Goal: Task Accomplishment & Management: Manage account settings

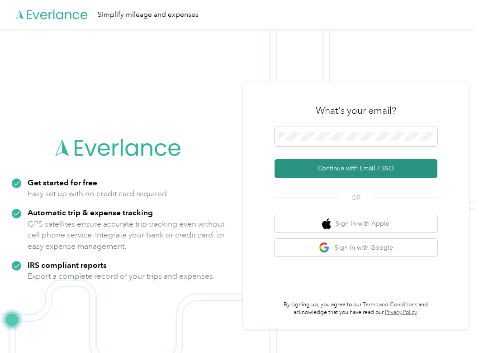
click at [299, 174] on button "Continue with Email / SSO" at bounding box center [356, 168] width 163 height 19
click at [302, 174] on button "Continue with Email / SSO" at bounding box center [356, 168] width 163 height 19
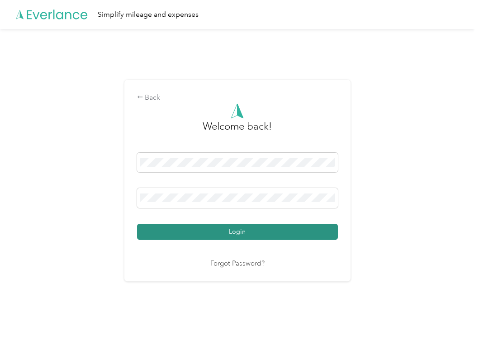
click at [230, 234] on button "Login" at bounding box center [237, 232] width 201 height 16
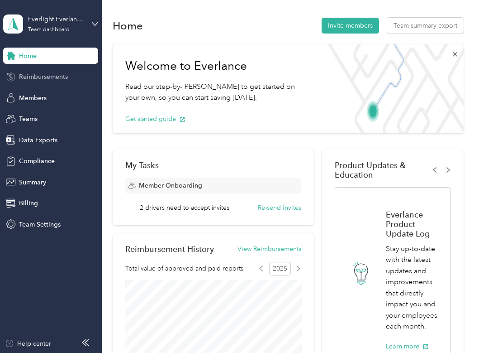
click at [49, 82] on div "Reimbursements" at bounding box center [50, 77] width 95 height 16
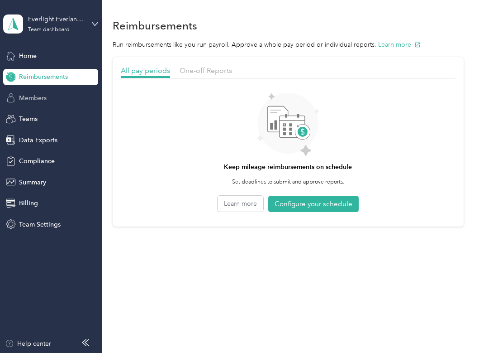
click at [48, 96] on div "Members" at bounding box center [50, 98] width 95 height 16
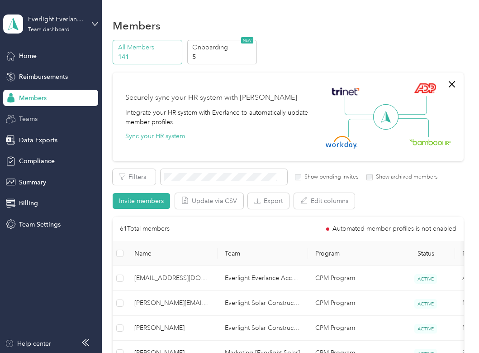
click at [44, 121] on div "Teams" at bounding box center [50, 119] width 95 height 16
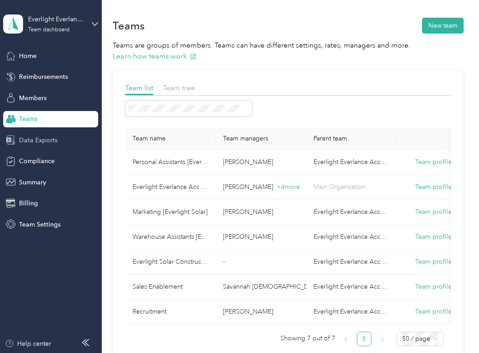
click at [43, 144] on span "Data Exports" at bounding box center [38, 140] width 38 height 10
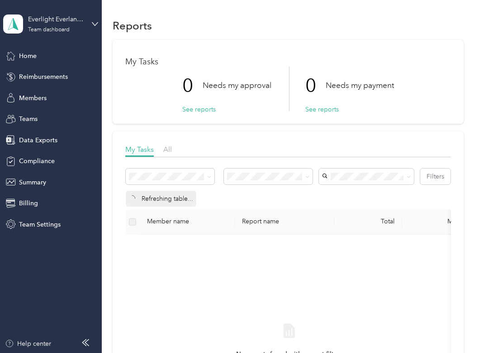
click at [88, 23] on div "Everlight Everlance Account Team dashboard" at bounding box center [50, 24] width 95 height 32
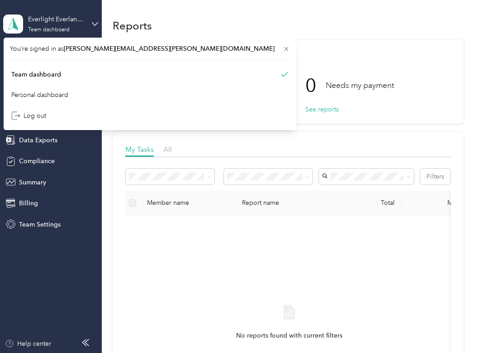
click at [88, 23] on div "Everlight Everlance Account Team dashboard" at bounding box center [50, 24] width 95 height 32
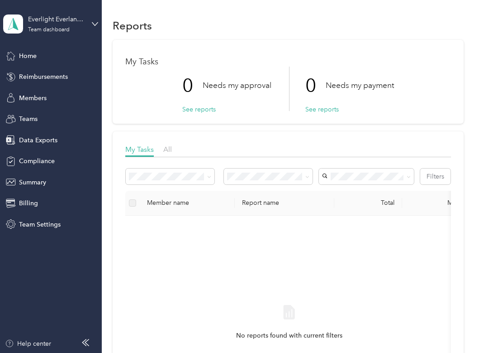
click at [322, 104] on p "0" at bounding box center [315, 86] width 20 height 38
click at [322, 110] on button "See reports" at bounding box center [321, 110] width 33 height 10
